Goal: Task Accomplishment & Management: Manage account settings

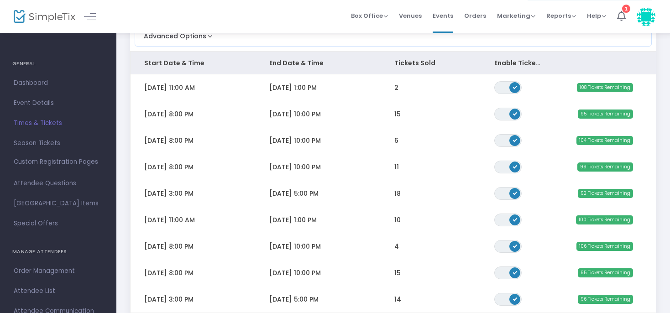
scroll to position [93, 0]
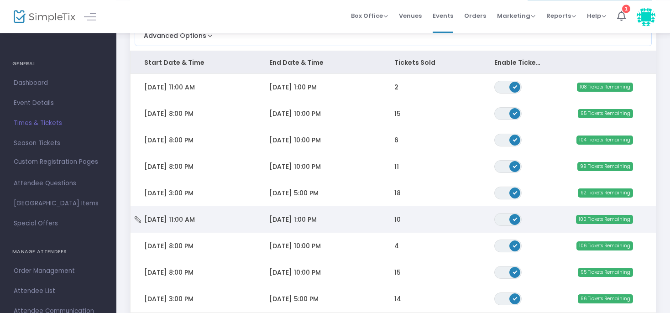
click at [191, 215] on span "[DATE] 11:00 AM" at bounding box center [169, 219] width 51 height 9
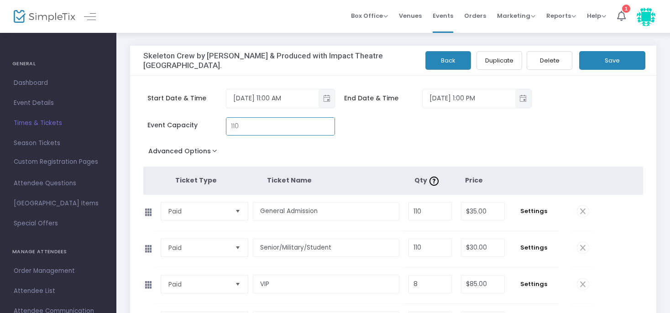
click at [233, 127] on input "110" at bounding box center [280, 126] width 109 height 17
type input "10"
click at [596, 56] on button "Save" at bounding box center [612, 60] width 66 height 19
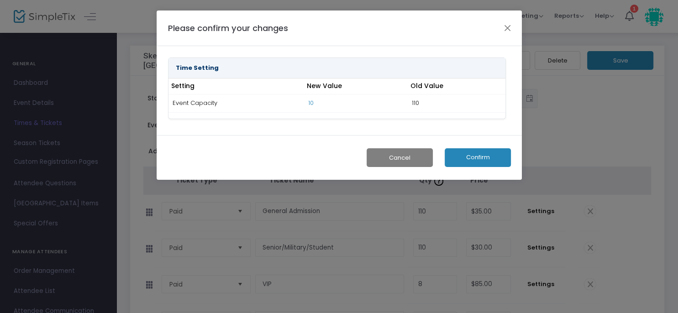
click at [465, 152] on button "Confirm" at bounding box center [477, 157] width 66 height 19
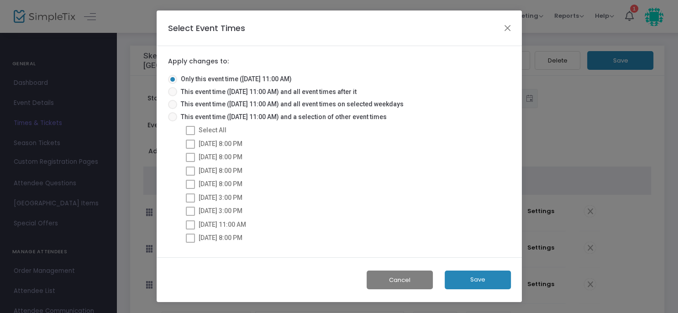
click at [478, 276] on button "Save" at bounding box center [477, 280] width 66 height 19
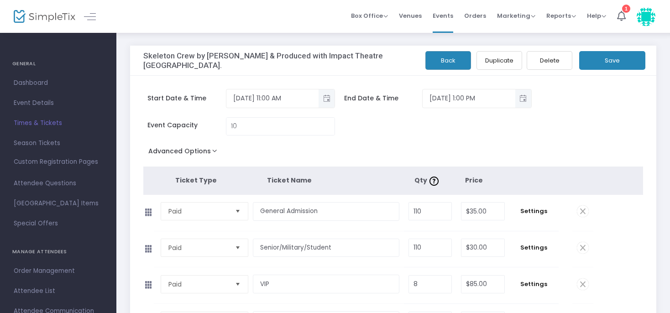
click at [53, 19] on img at bounding box center [45, 16] width 62 height 13
